Goal: Information Seeking & Learning: Learn about a topic

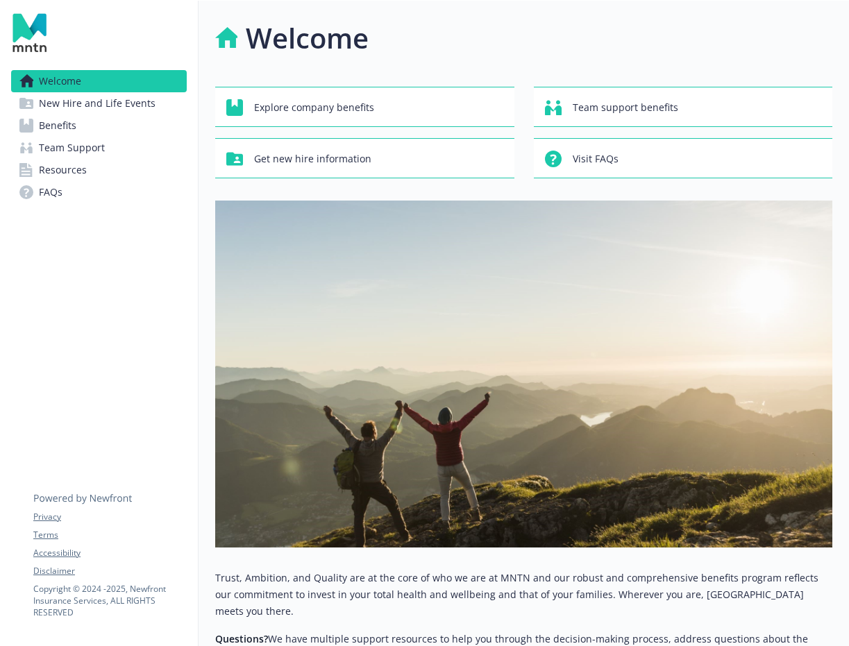
click at [80, 174] on span "Resources" at bounding box center [63, 170] width 48 height 22
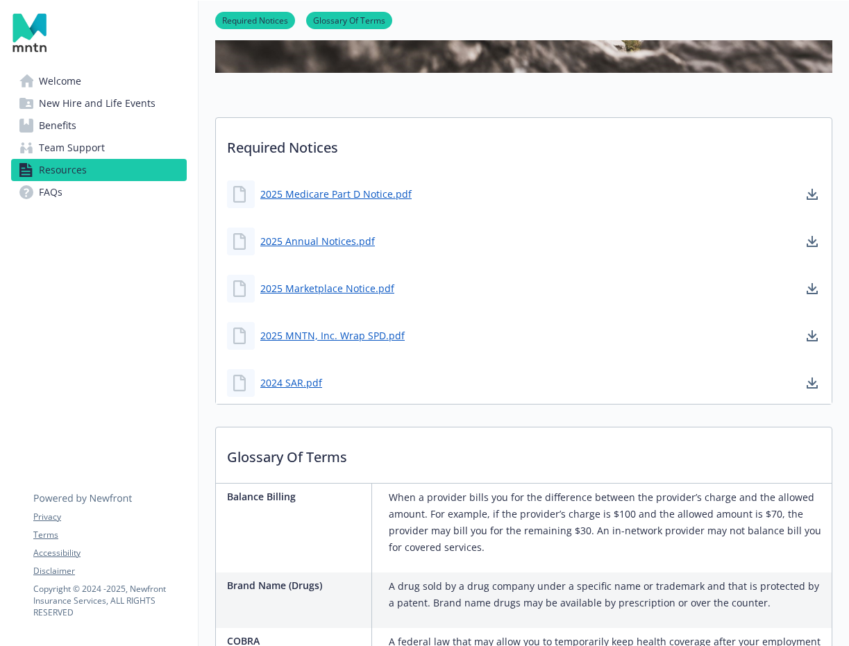
scroll to position [495, 0]
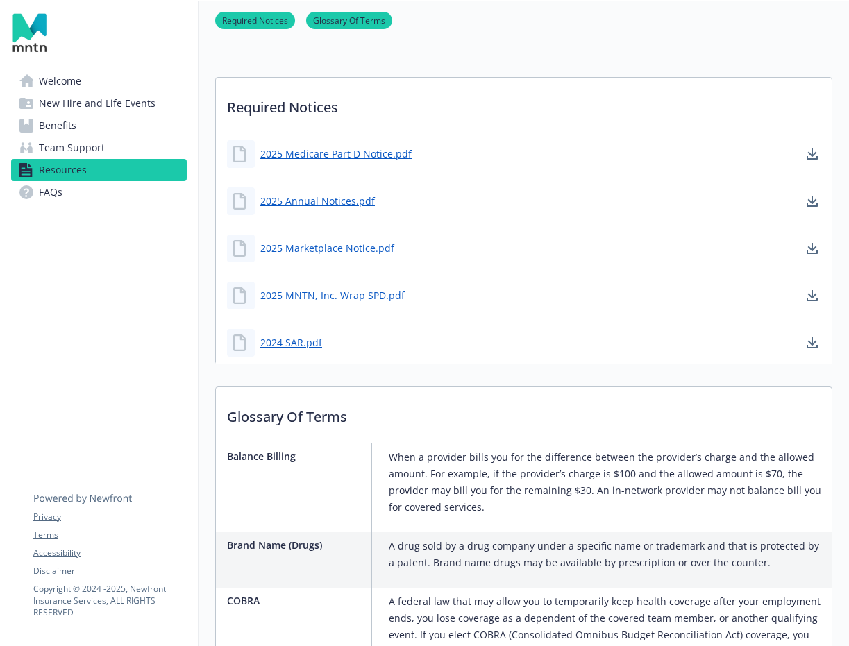
click at [75, 104] on span "New Hire and Life Events" at bounding box center [97, 103] width 117 height 22
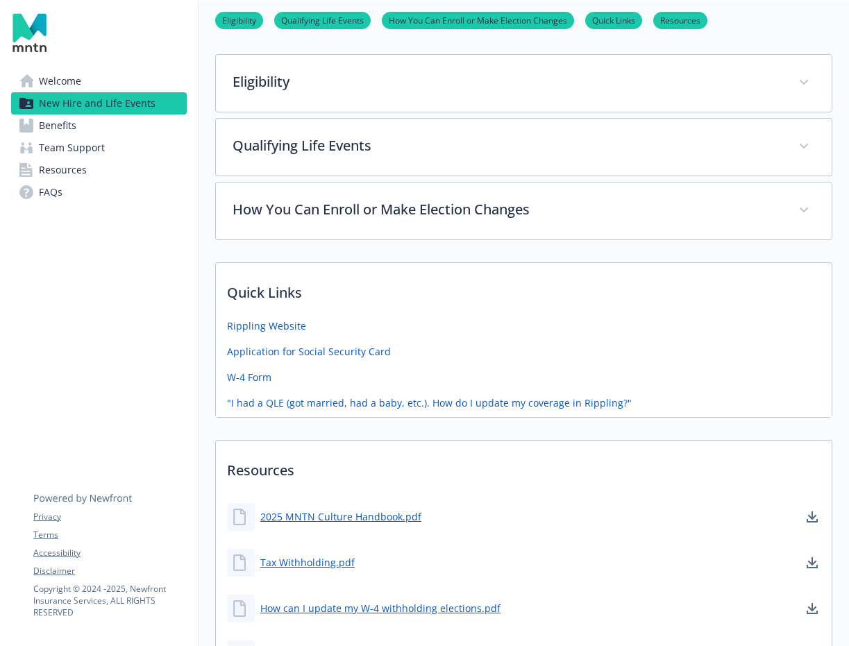
click at [70, 130] on span "Benefits" at bounding box center [57, 125] width 37 height 22
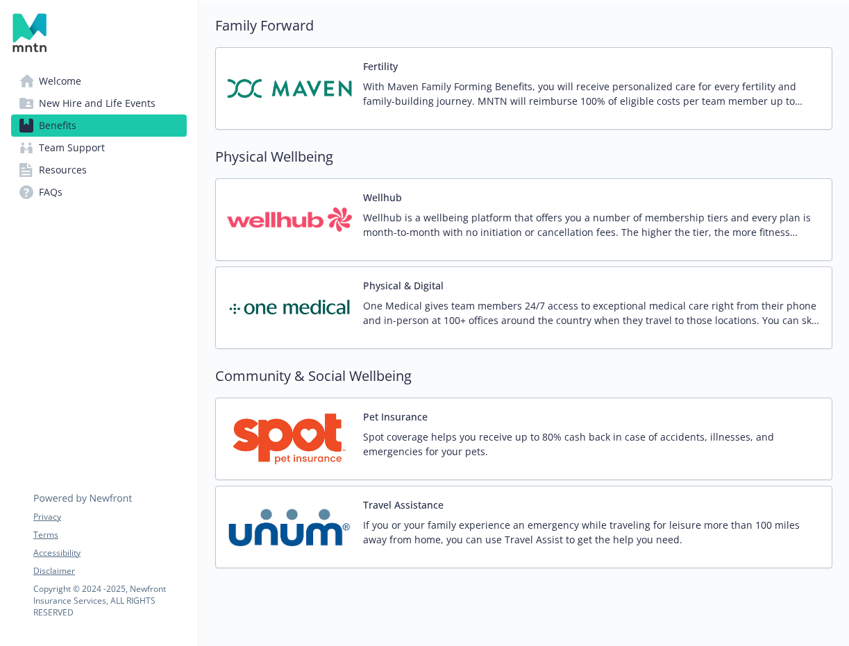
scroll to position [2852, 0]
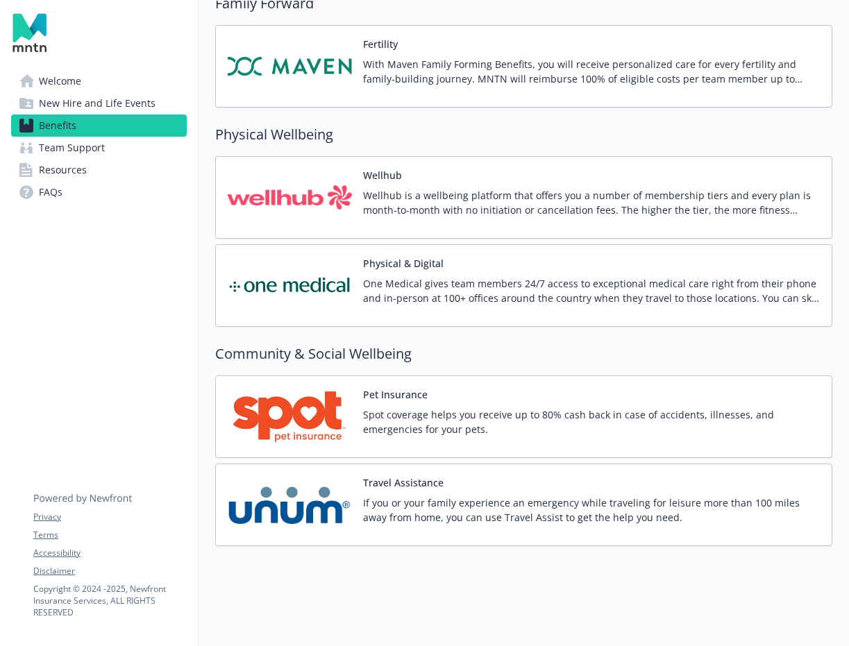
click at [515, 404] on div "Pet Insurance Spot coverage helps you receive up to 80% cash back in case of ac…" at bounding box center [591, 416] width 457 height 59
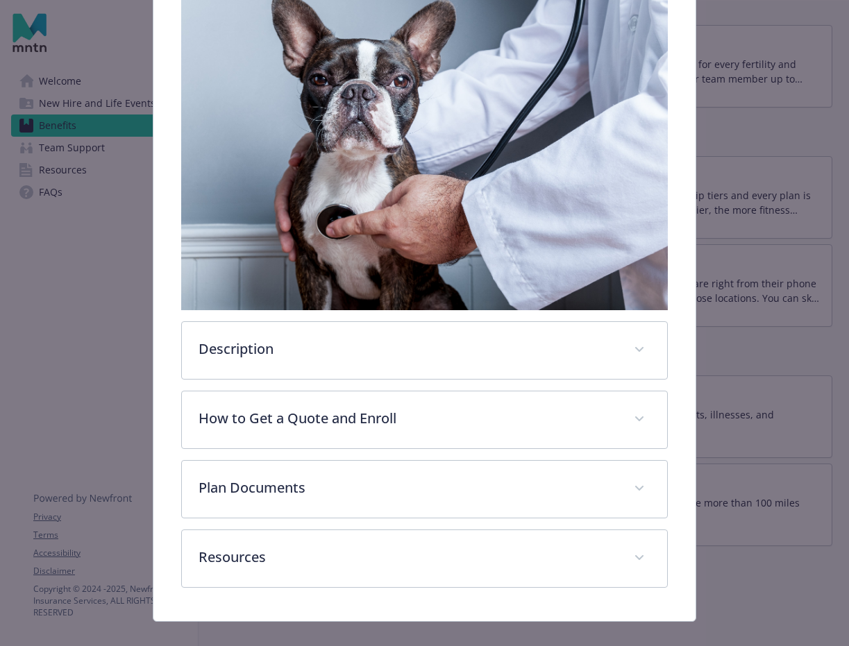
scroll to position [275, 0]
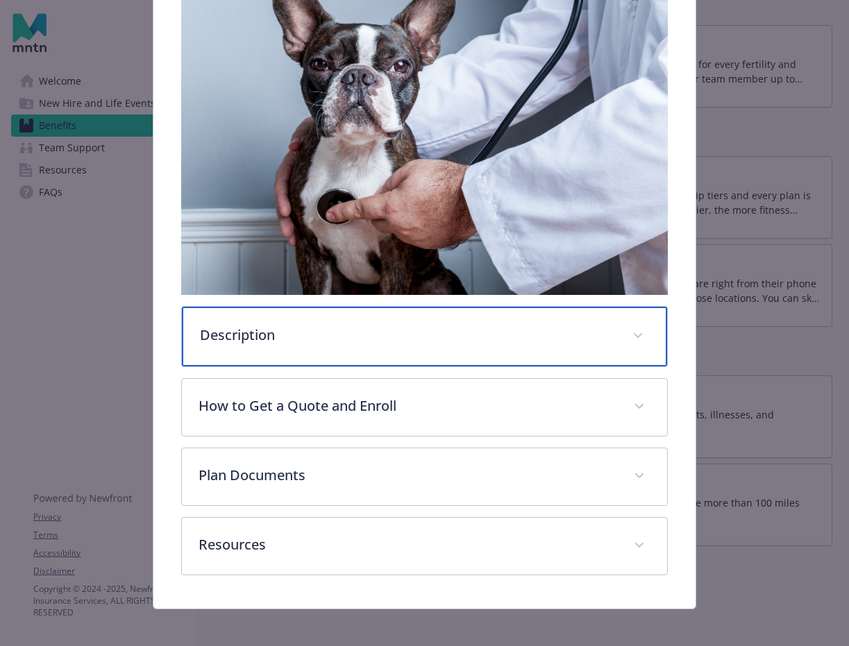
click at [318, 352] on div "Description" at bounding box center [424, 337] width 485 height 60
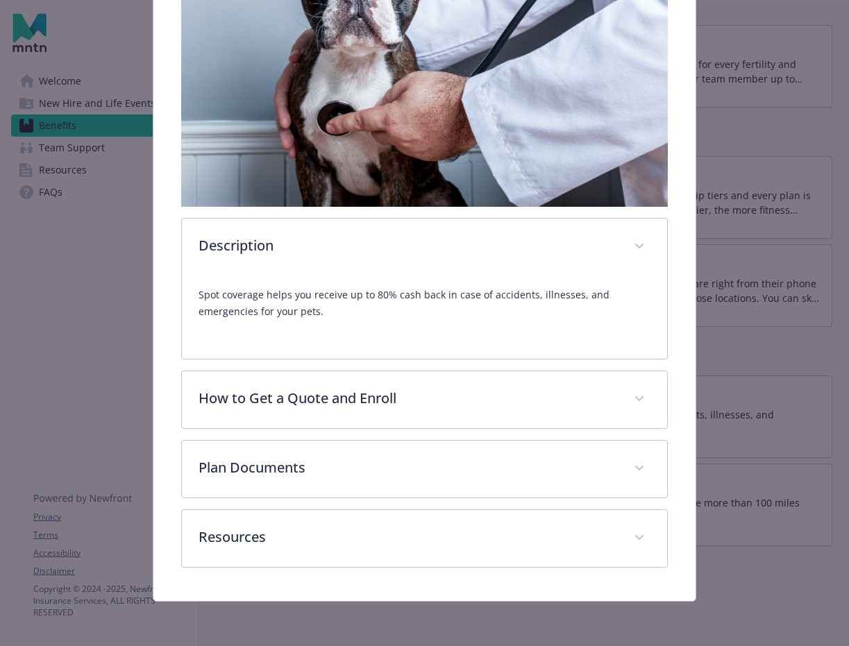
scroll to position [364, 0]
click at [286, 573] on div "Pet Insurance Website [URL][DOMAIN_NAME] Phone [PHONE_NUMBER] Group number EB_M…" at bounding box center [424, 161] width 542 height 878
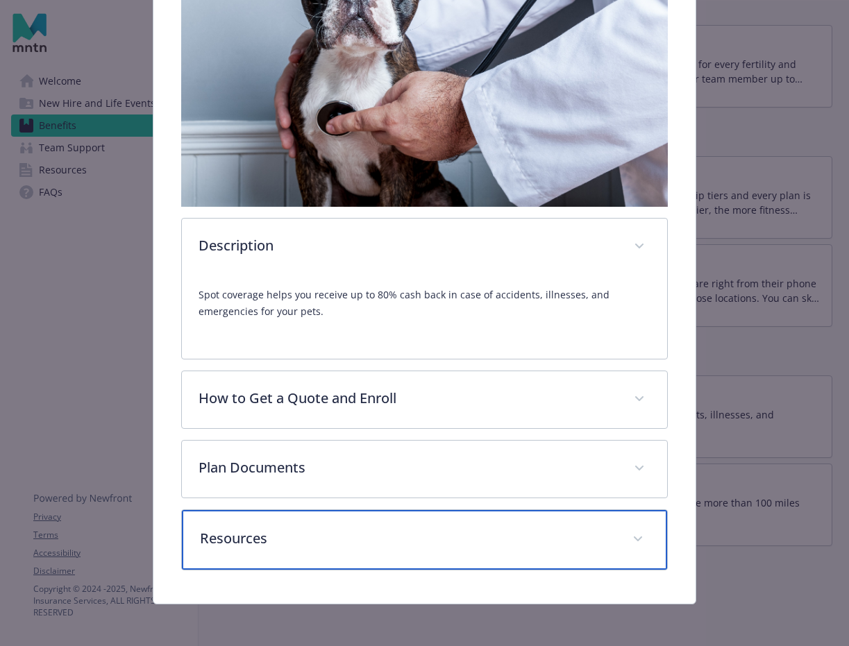
click at [309, 534] on p "Resources" at bounding box center [408, 538] width 416 height 21
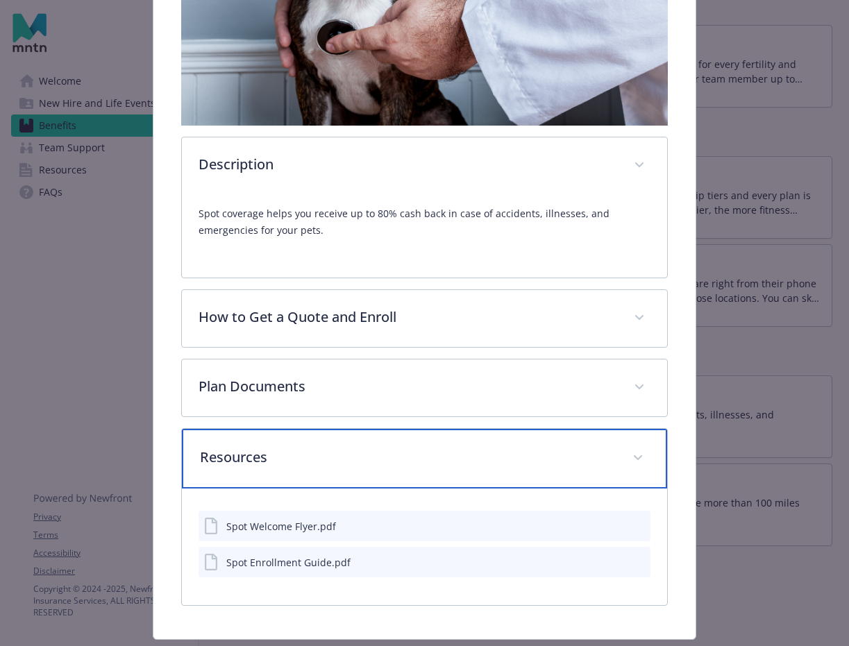
scroll to position [445, 0]
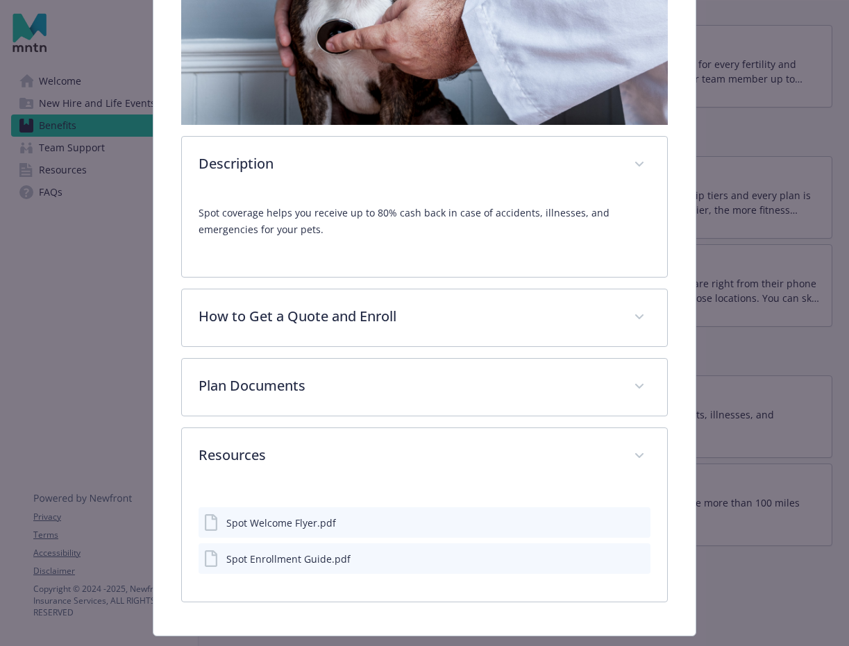
click at [639, 558] on icon "preview file" at bounding box center [637, 558] width 12 height 10
click at [300, 526] on div "Spot Welcome Flyer.pdf" at bounding box center [281, 523] width 110 height 15
click at [640, 525] on icon "preview file" at bounding box center [637, 522] width 12 height 10
